Goal: Communication & Community: Answer question/provide support

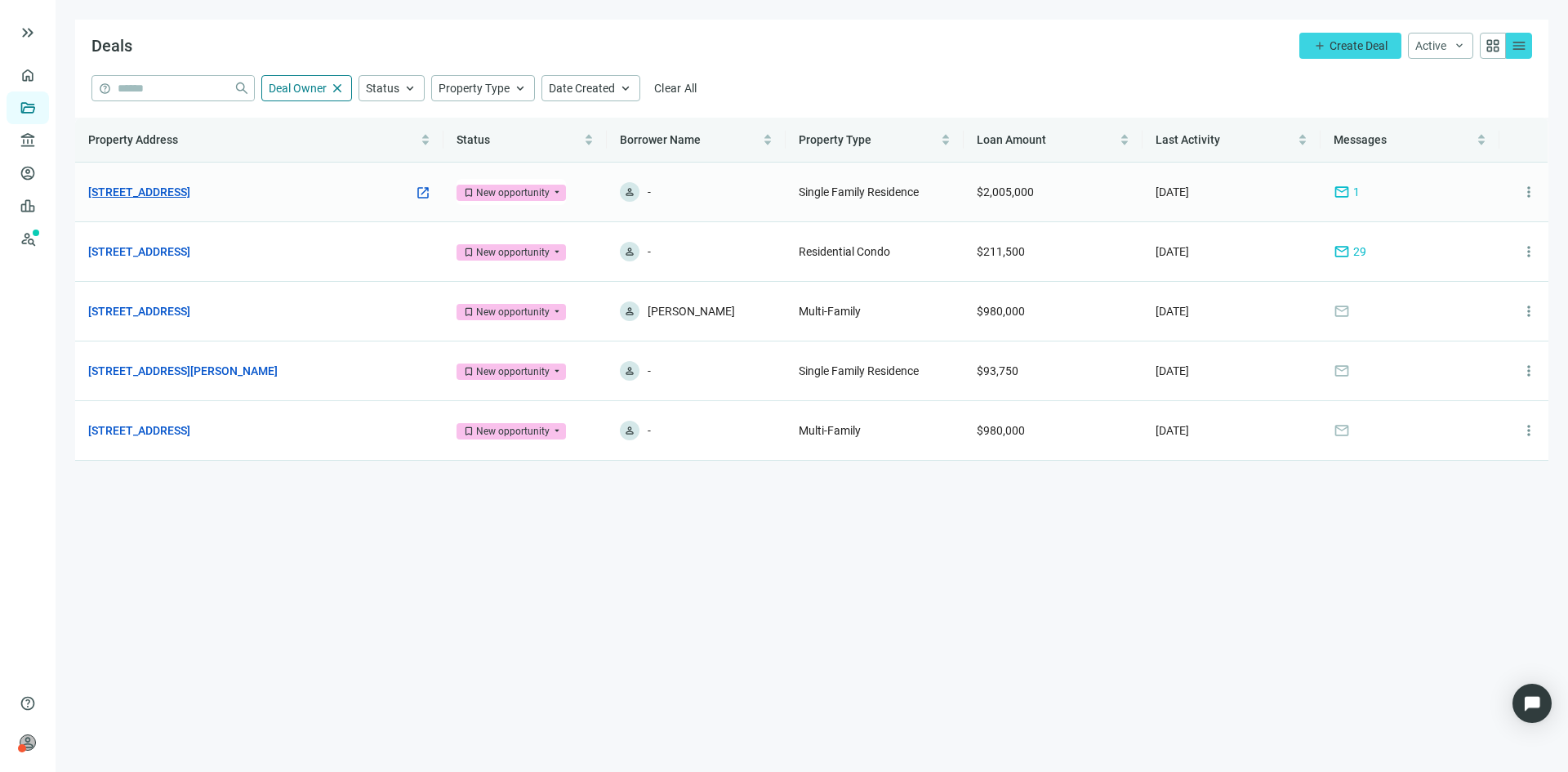
click at [190, 191] on link "[STREET_ADDRESS]" at bounding box center [139, 191] width 102 height 18
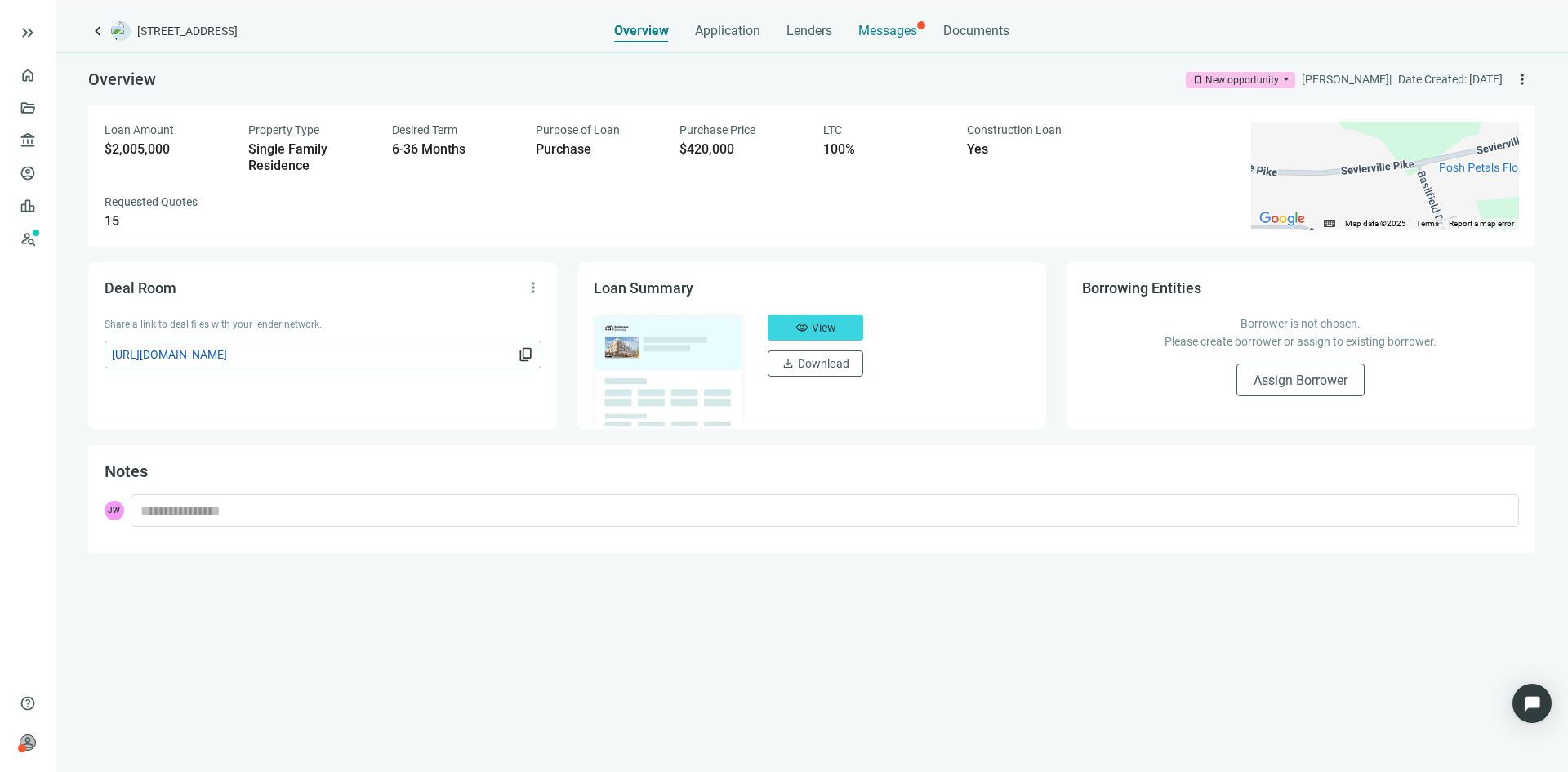
click at [875, 34] on span "Messages" at bounding box center [888, 31] width 59 height 16
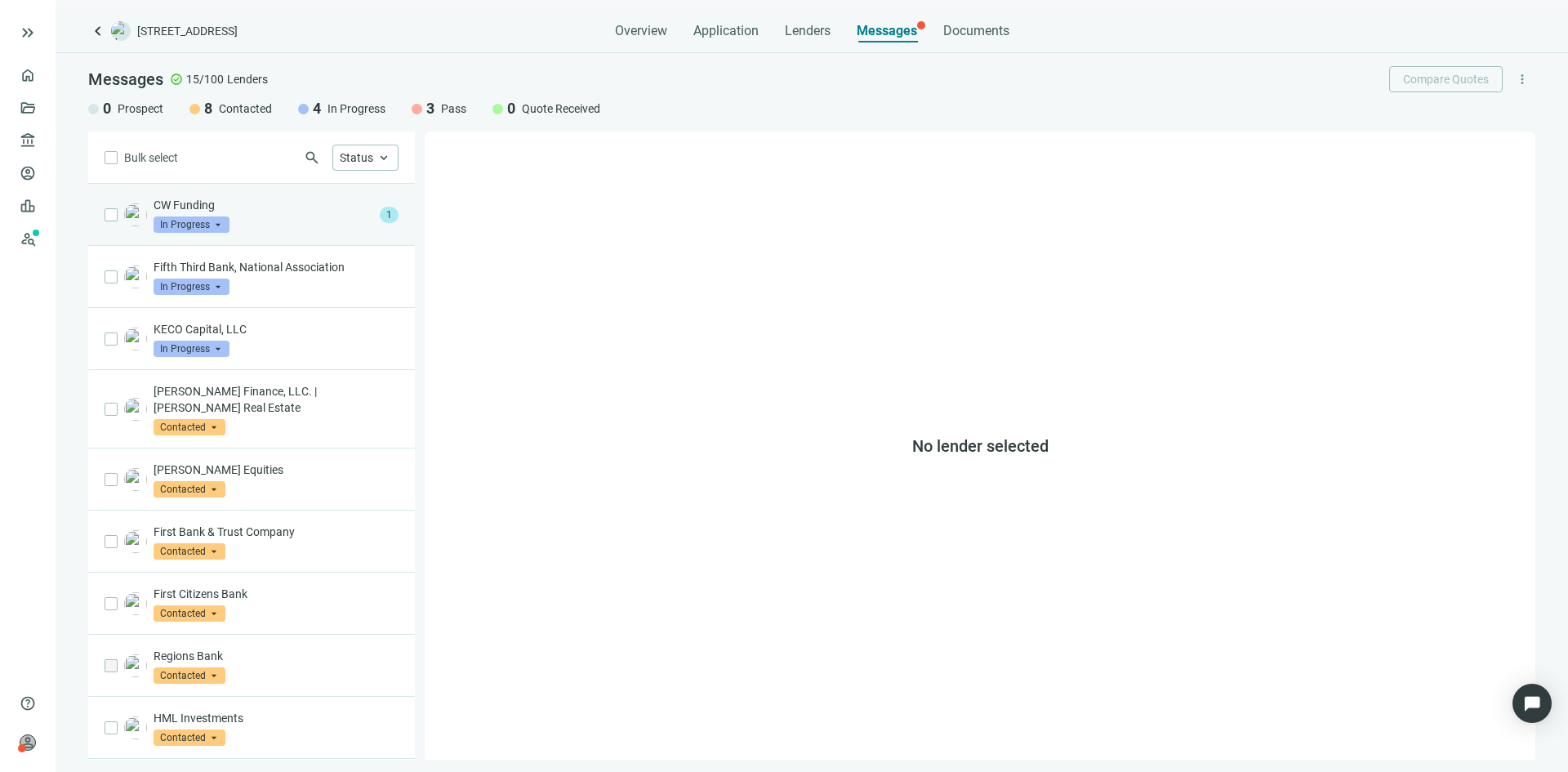
click at [307, 219] on div "CW Funding In Progress arrow_drop_down" at bounding box center [263, 214] width 220 height 36
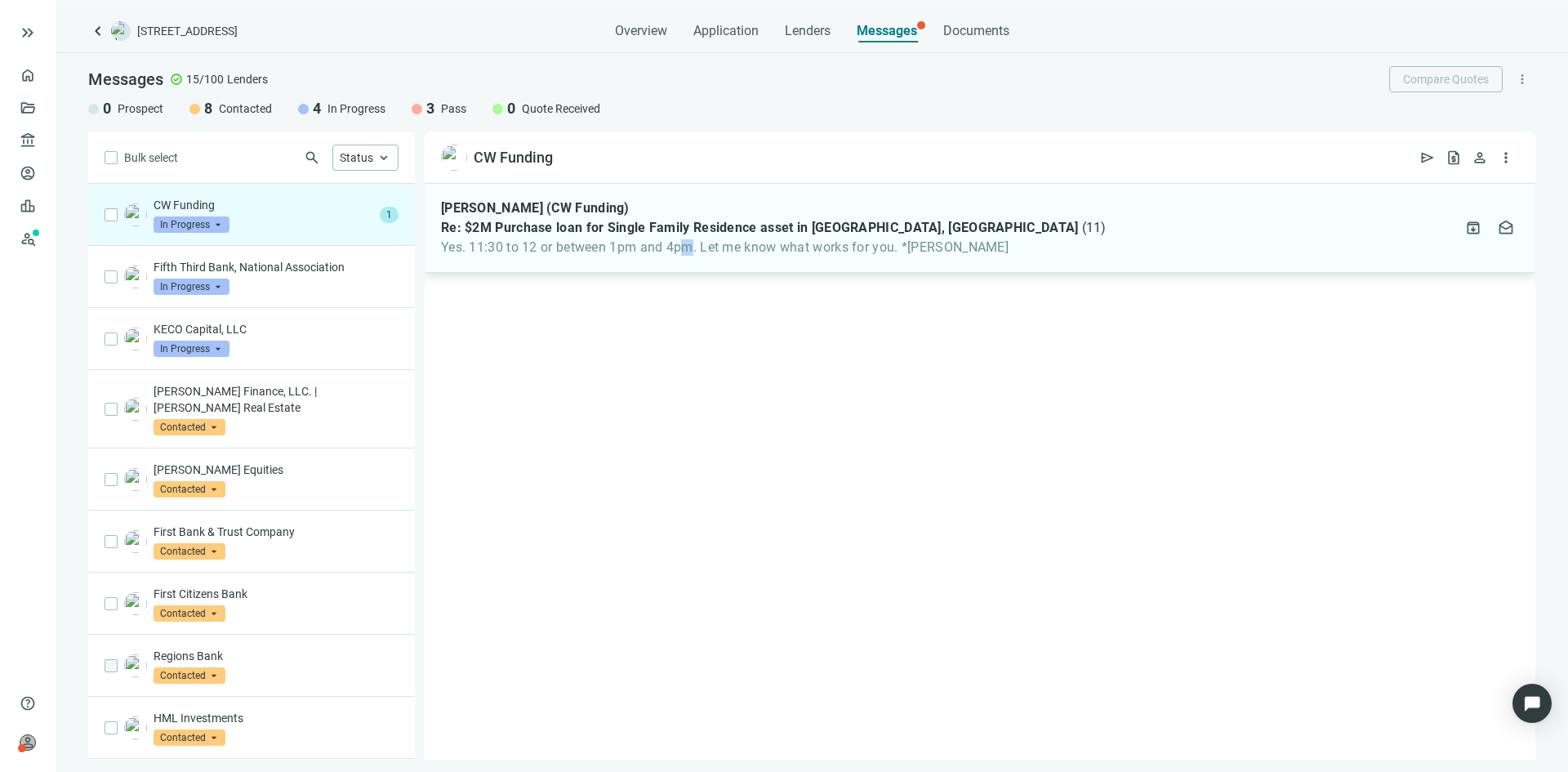
click at [688, 268] on div "[PERSON_NAME] (CW Funding) Re: $2M Purchase loan for Single Family Residence as…" at bounding box center [980, 228] width 1111 height 89
